Goal: Find specific page/section: Find specific page/section

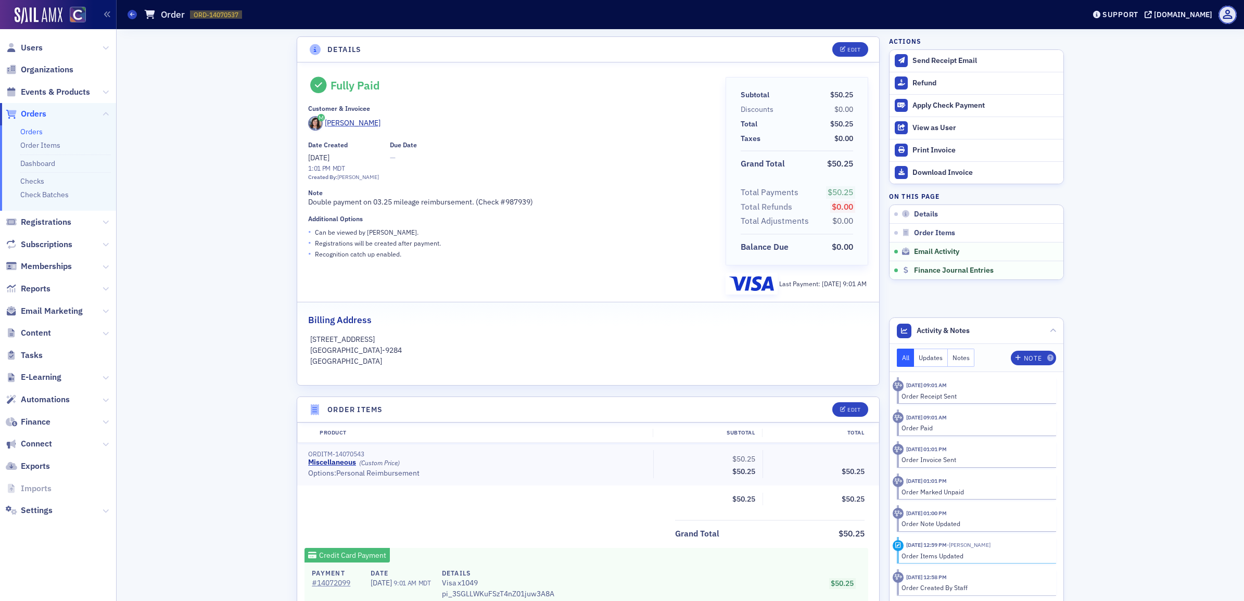
scroll to position [0, 142]
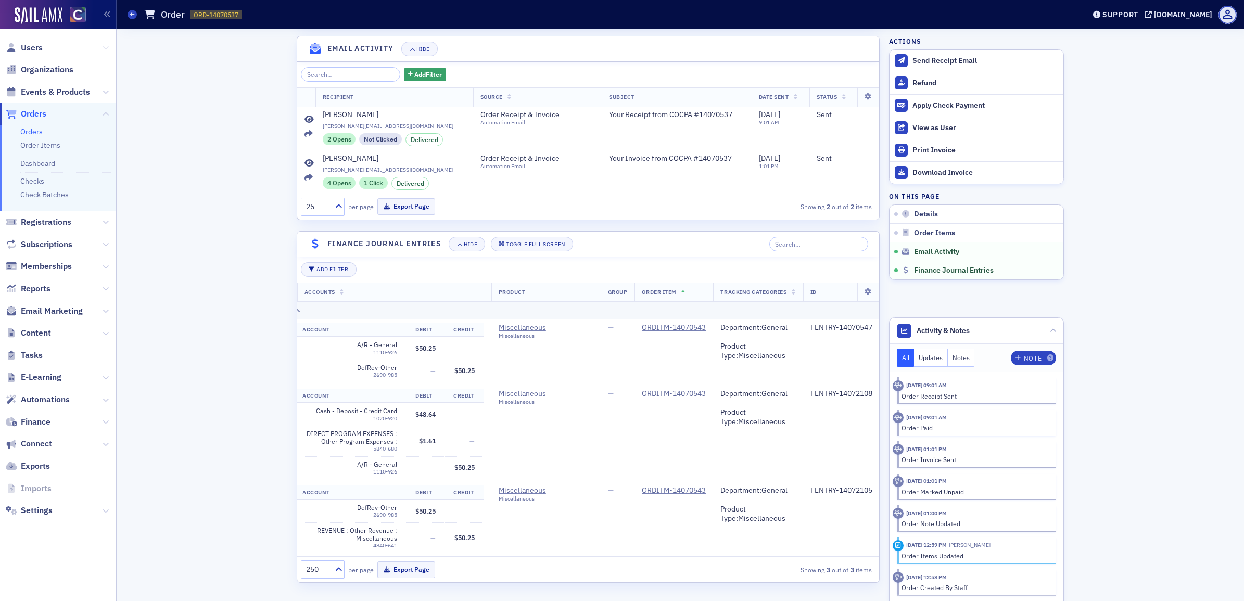
click at [104, 47] on icon at bounding box center [106, 48] width 6 height 6
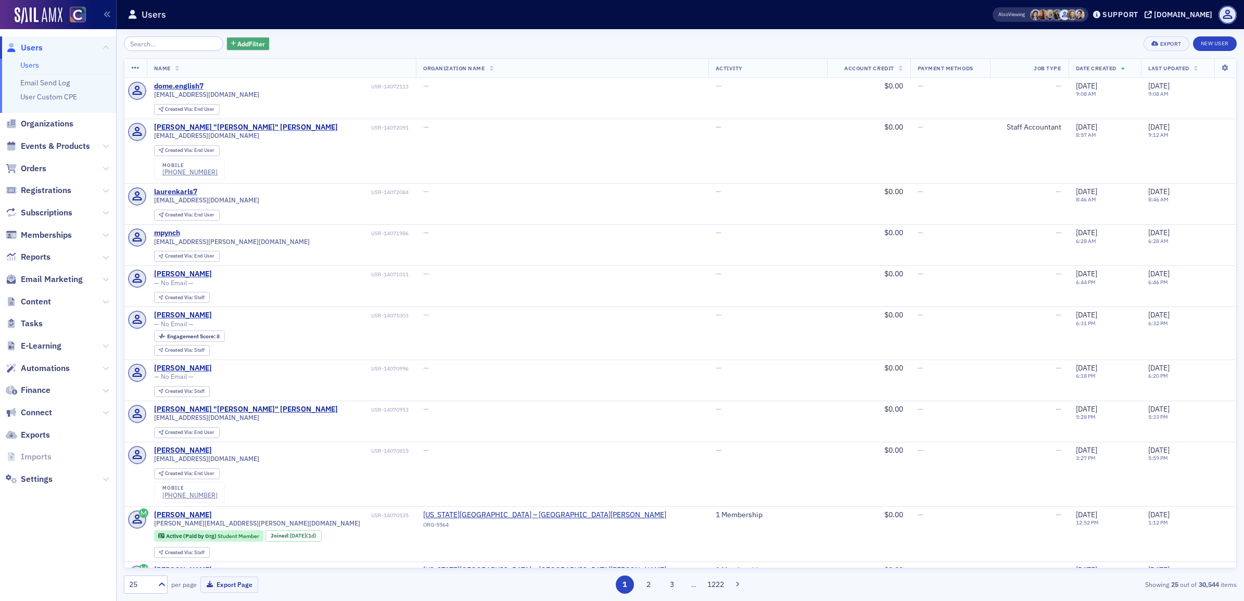
click at [238, 44] on span "Add Filter" at bounding box center [251, 43] width 28 height 9
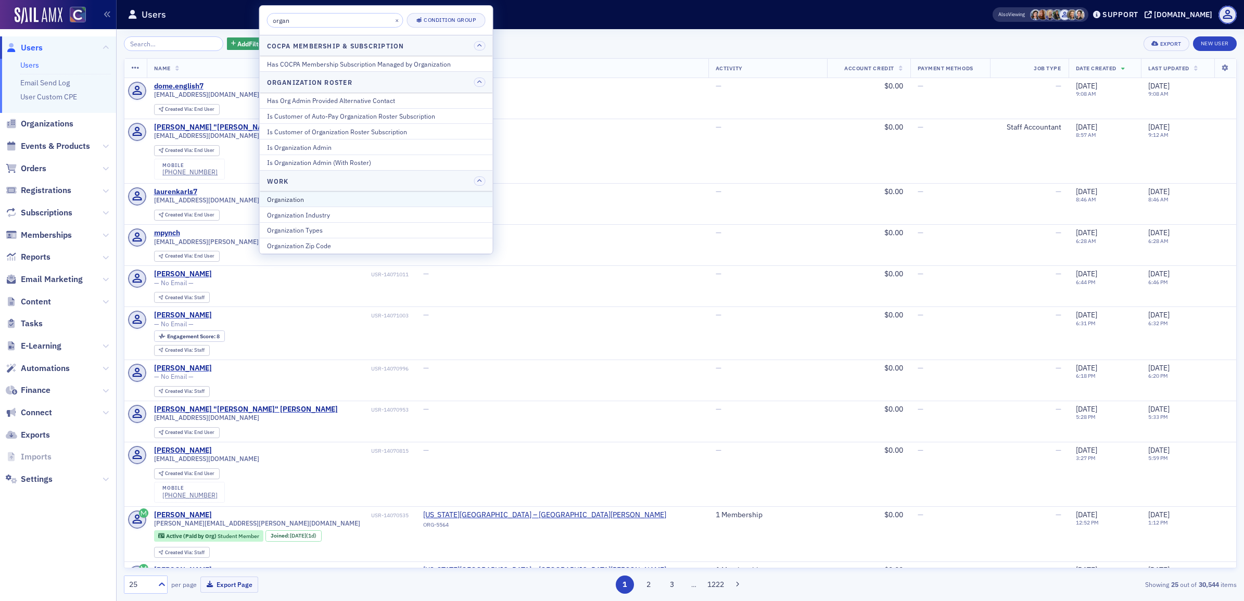
type input "organ"
click at [324, 196] on div "Organization" at bounding box center [376, 199] width 219 height 9
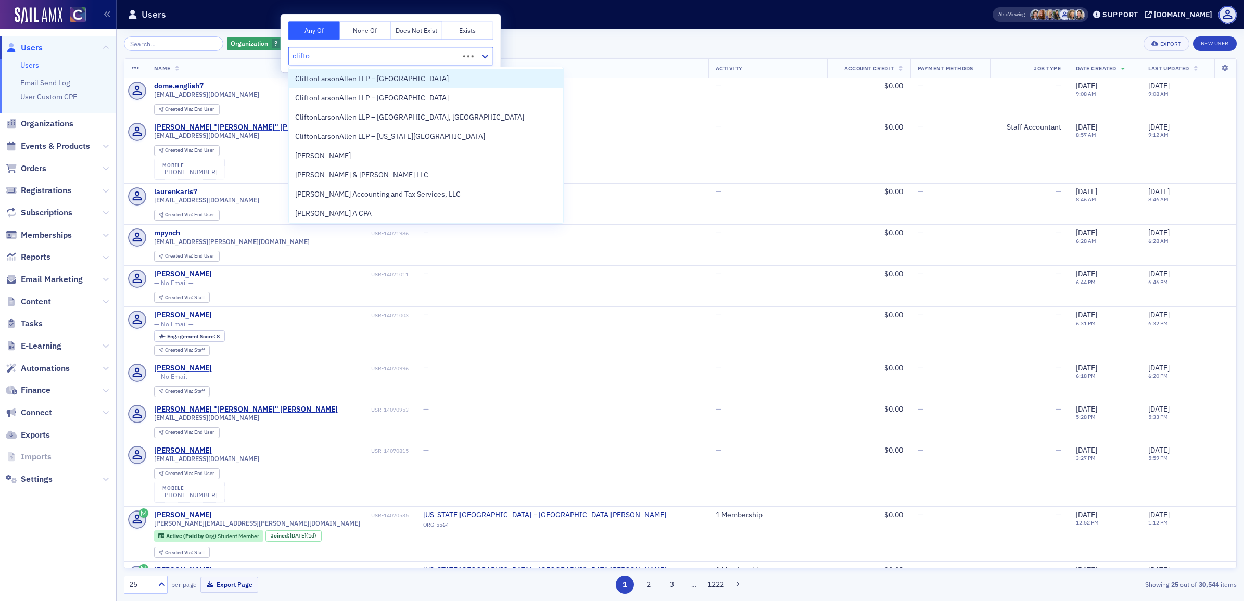
type input "clifton"
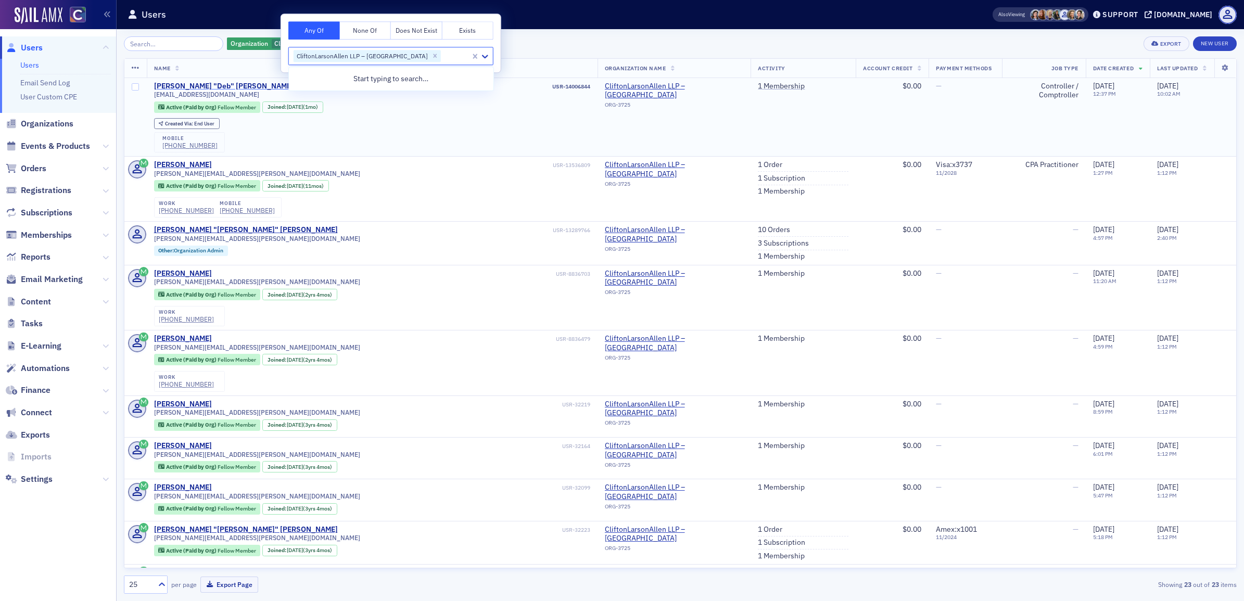
click at [206, 87] on div "Debra "Deb" Reeves" at bounding box center [223, 86] width 139 height 9
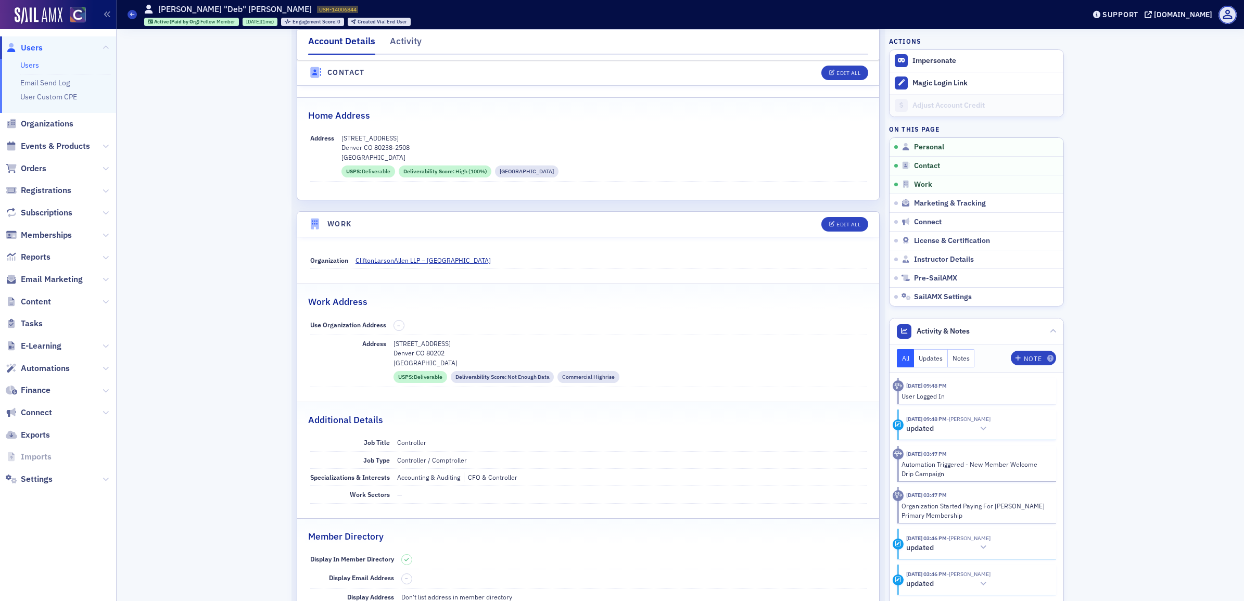
scroll to position [390, 0]
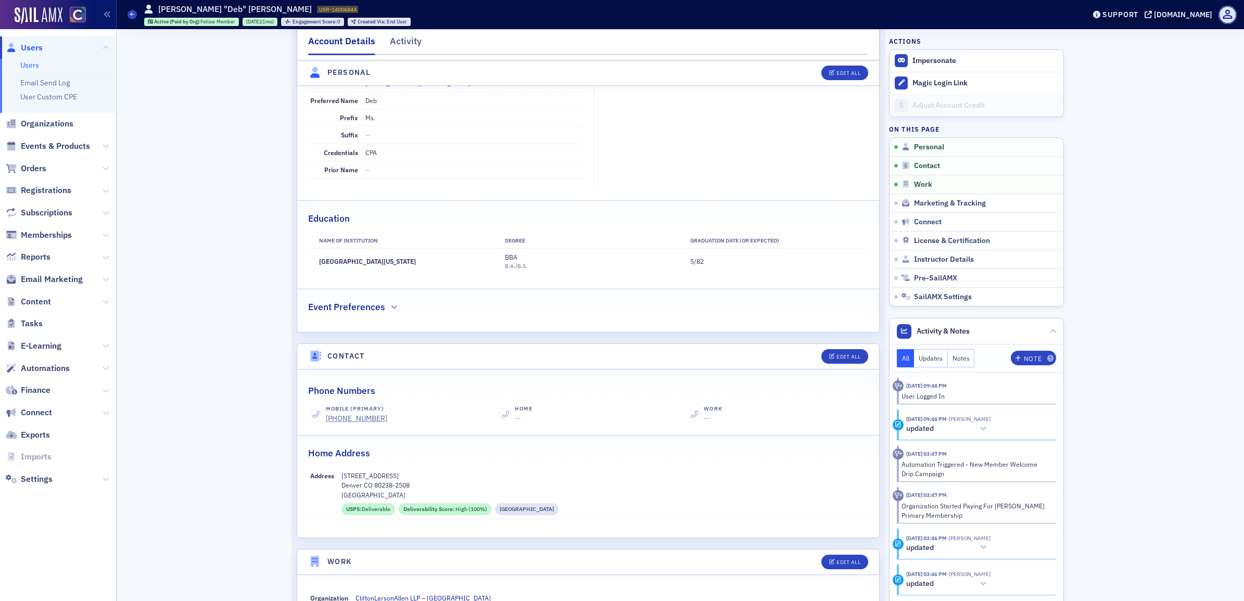
scroll to position [195, 0]
